Goal: Communication & Community: Answer question/provide support

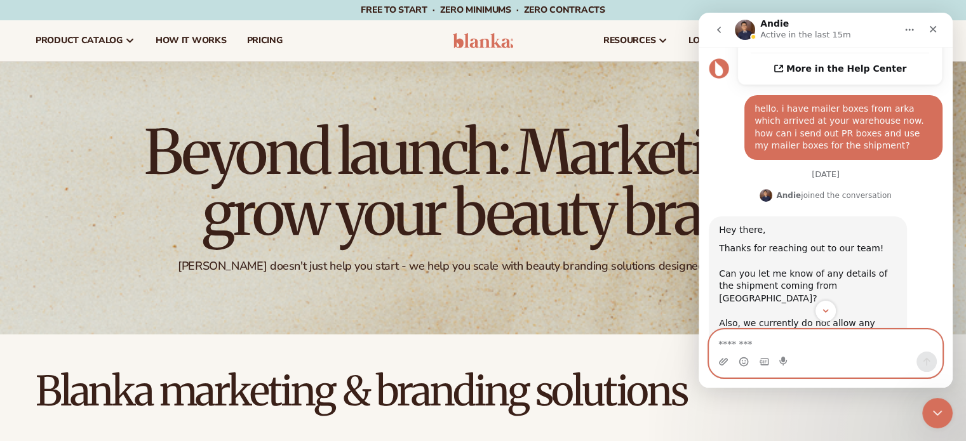
scroll to position [450, 0]
click at [747, 345] on textarea "Message…" at bounding box center [825, 341] width 232 height 22
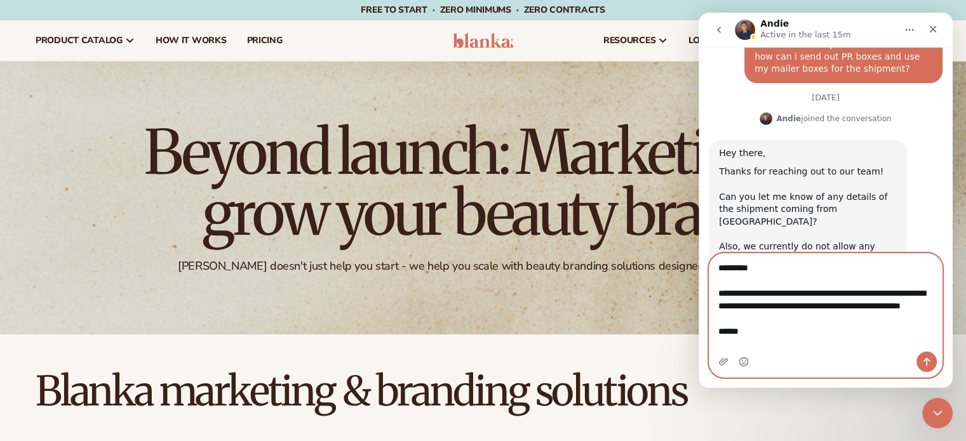
scroll to position [528, 0]
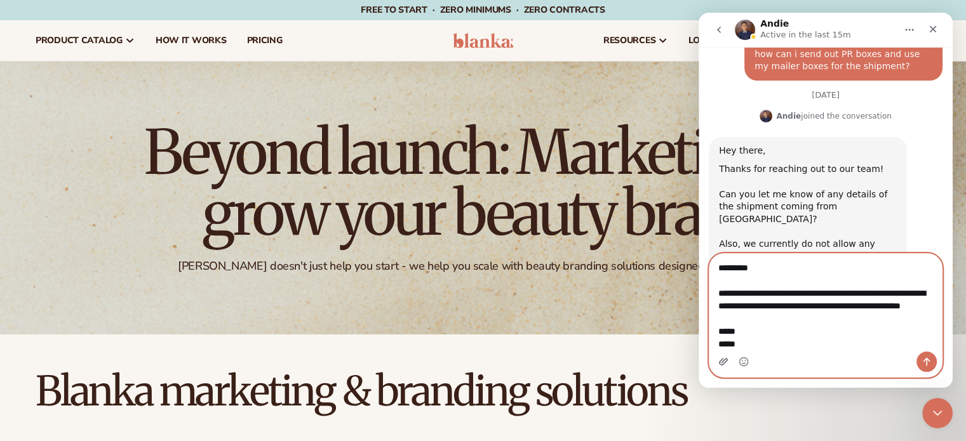
type textarea "**********"
click at [727, 361] on icon "Upload attachment" at bounding box center [723, 362] width 10 height 10
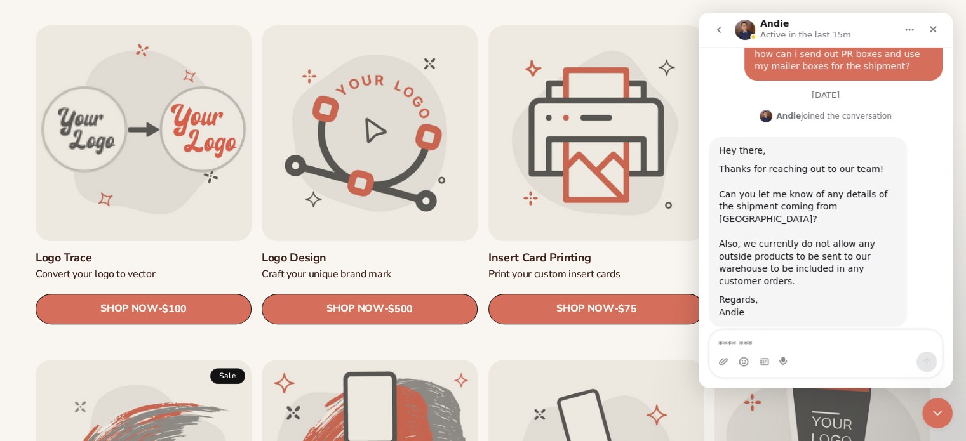
scroll to position [630, 0]
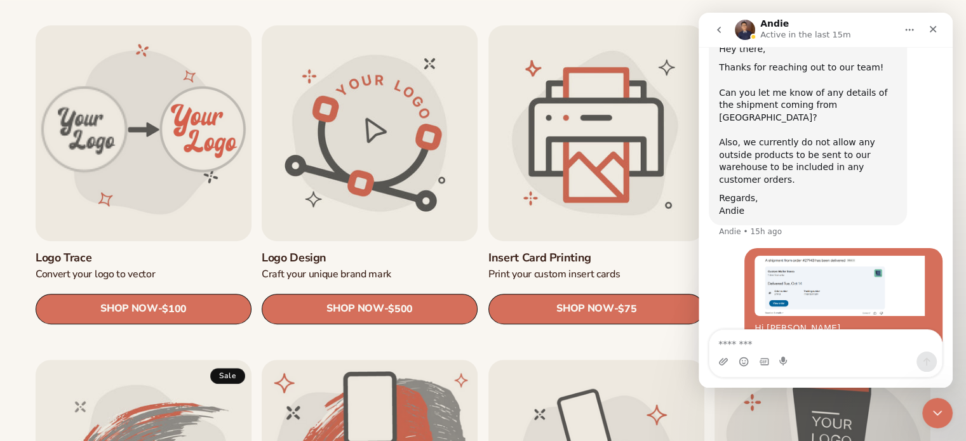
click at [796, 256] on img "user says…" at bounding box center [839, 286] width 170 height 60
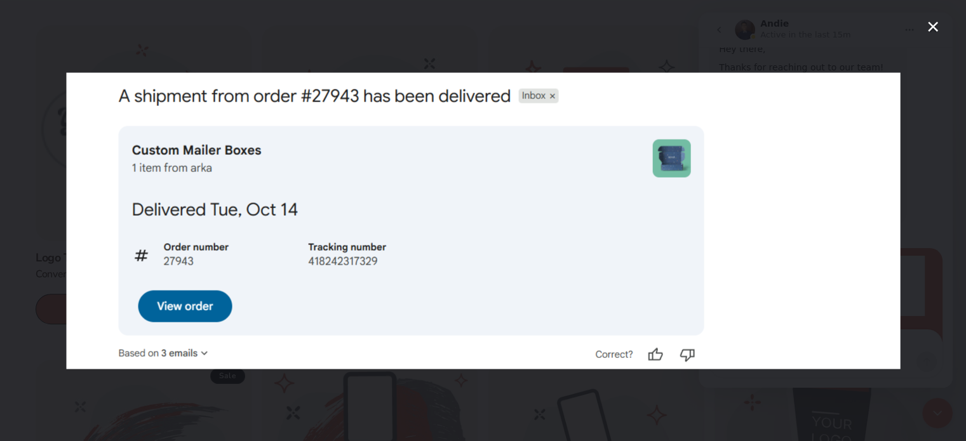
click at [561, 46] on div "Intercom messenger" at bounding box center [483, 220] width 966 height 441
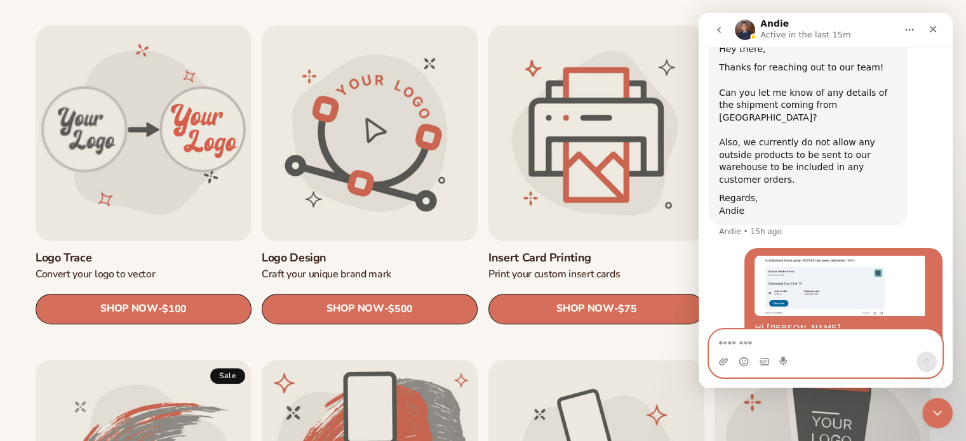
click at [754, 344] on textarea "Message…" at bounding box center [825, 341] width 232 height 22
click at [721, 339] on textarea "Message…" at bounding box center [825, 341] width 232 height 22
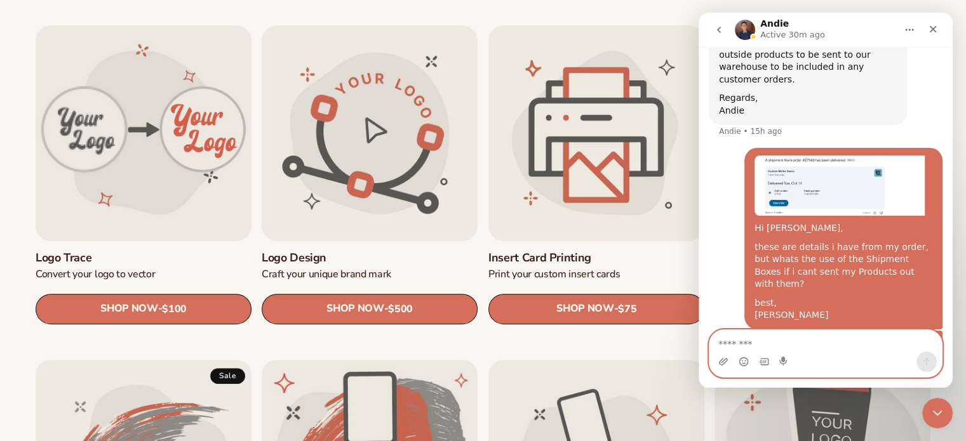
scroll to position [635, 0]
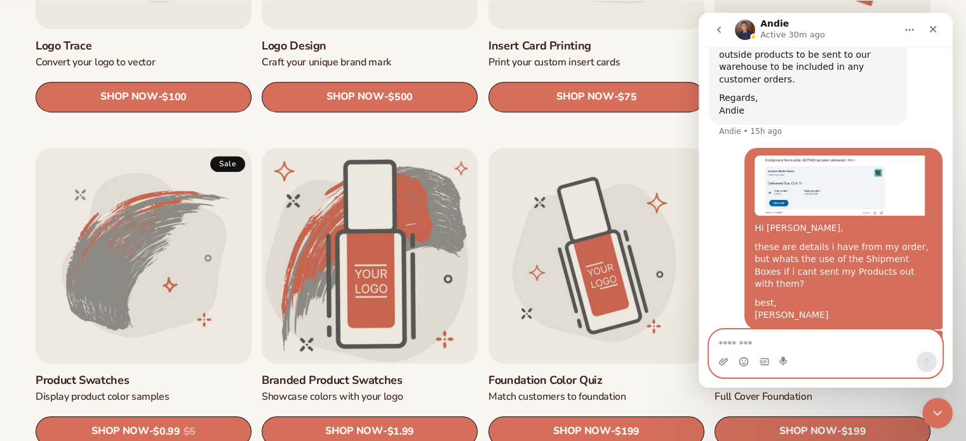
click at [717, 30] on icon "go back" at bounding box center [719, 30] width 4 height 6
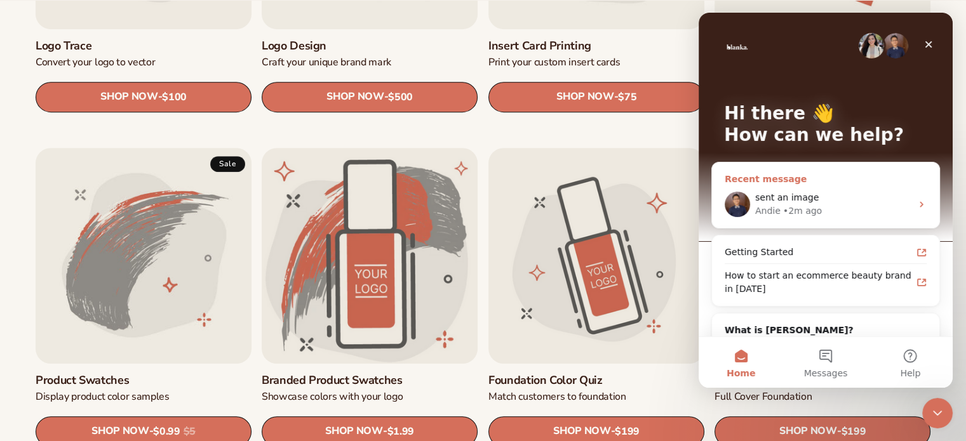
click at [839, 210] on div "Andie • 2m ago" at bounding box center [833, 210] width 156 height 13
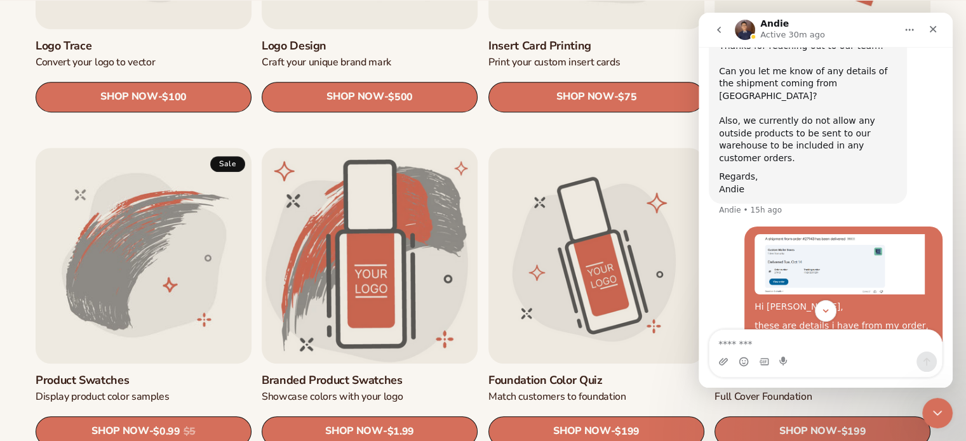
scroll to position [730, 0]
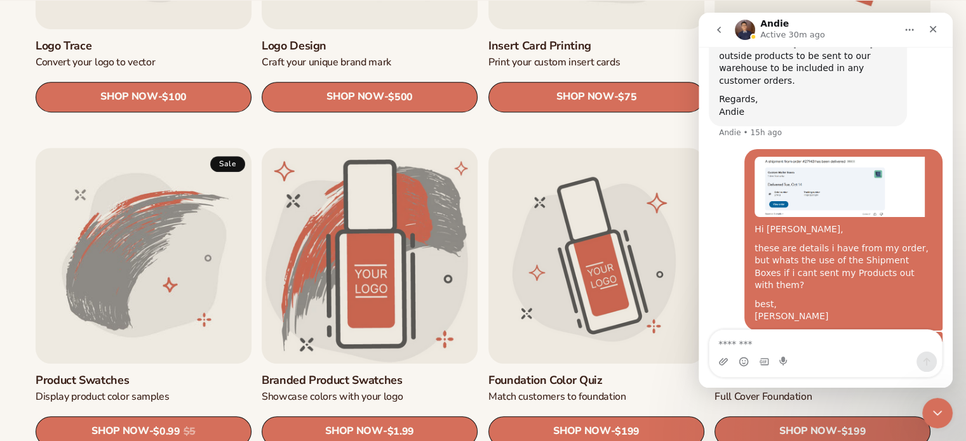
click at [747, 30] on img "Intercom messenger" at bounding box center [745, 30] width 20 height 20
click at [773, 22] on h1 "Andie" at bounding box center [774, 24] width 29 height 10
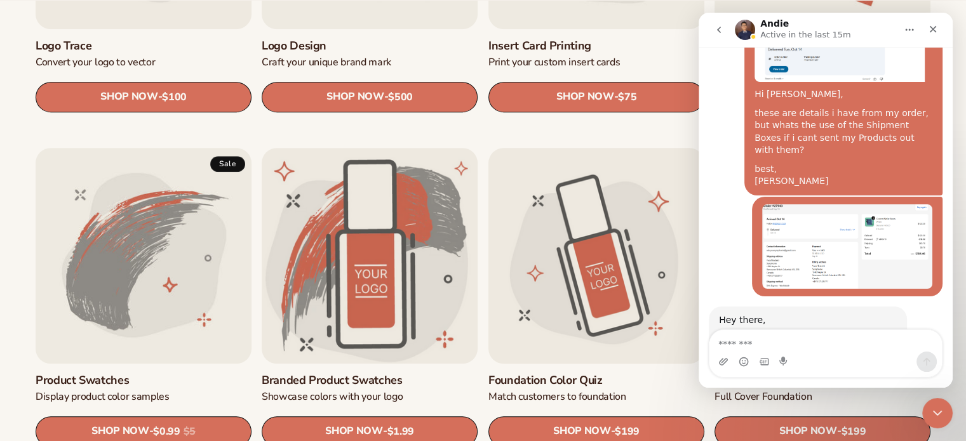
scroll to position [862, 0]
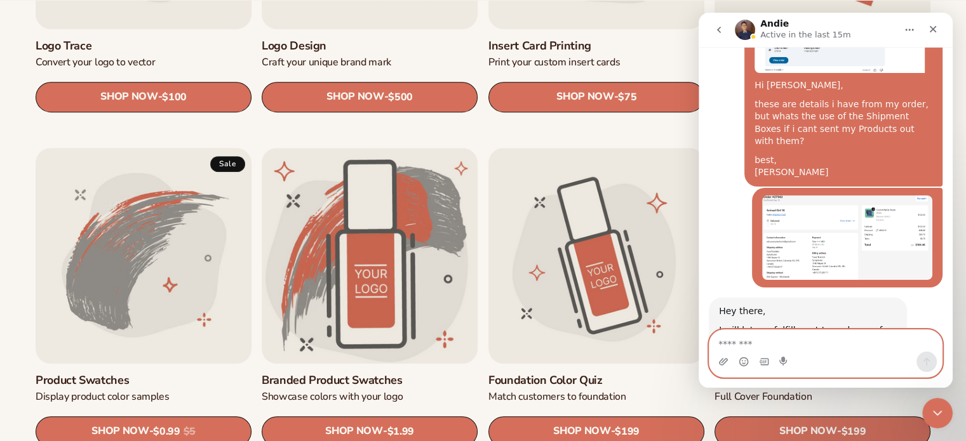
click at [808, 342] on textarea "Message…" at bounding box center [825, 341] width 232 height 22
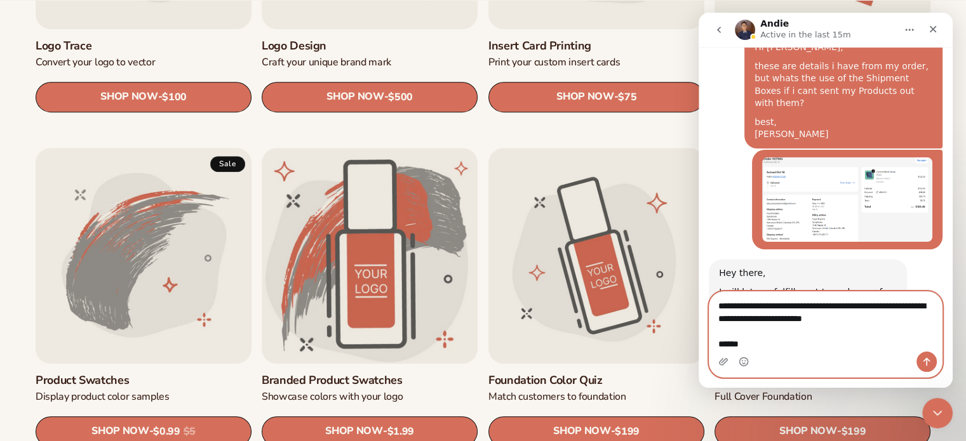
scroll to position [913, 0]
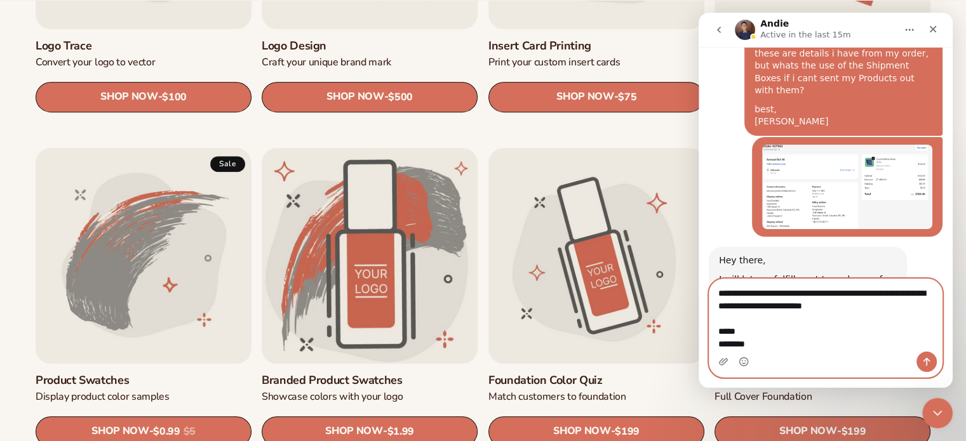
type textarea "**********"
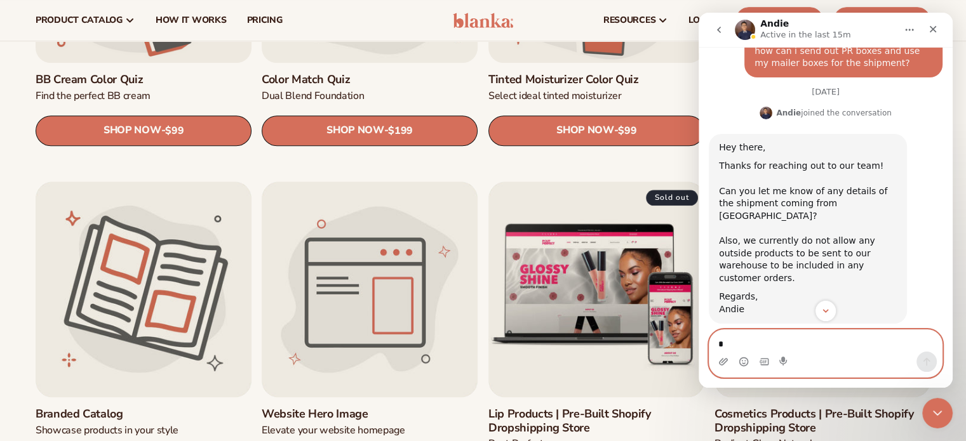
scroll to position [956, 0]
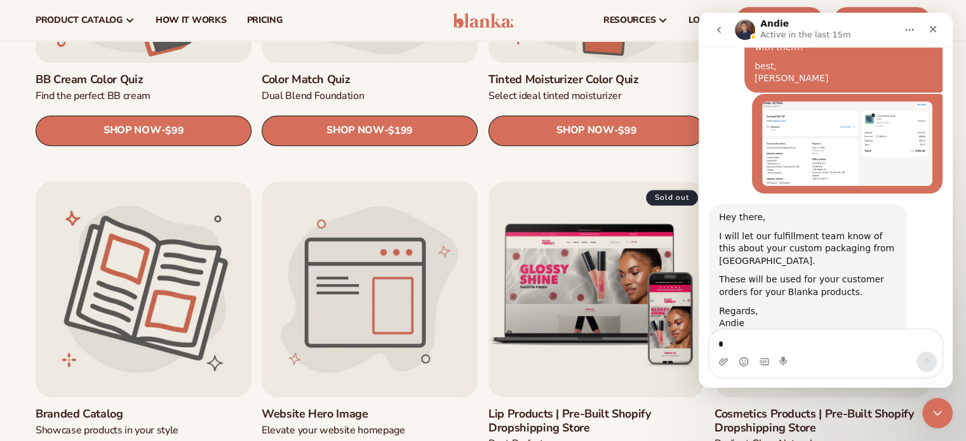
click at [721, 26] on icon "go back" at bounding box center [719, 30] width 10 height 10
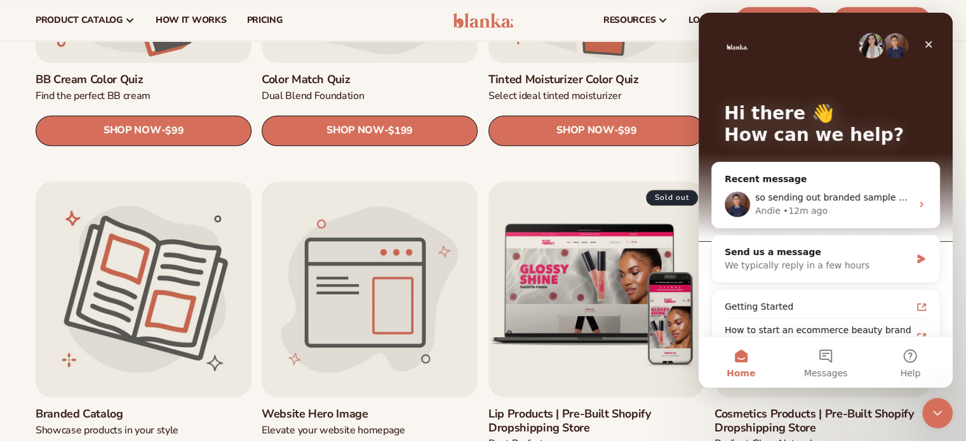
click at [869, 45] on img "Intercom messenger" at bounding box center [871, 45] width 25 height 25
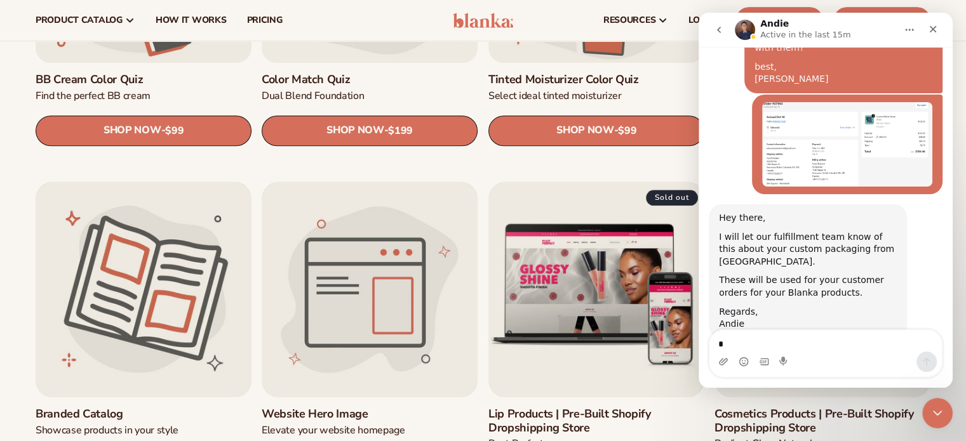
scroll to position [956, 0]
